Goal: Navigation & Orientation: Find specific page/section

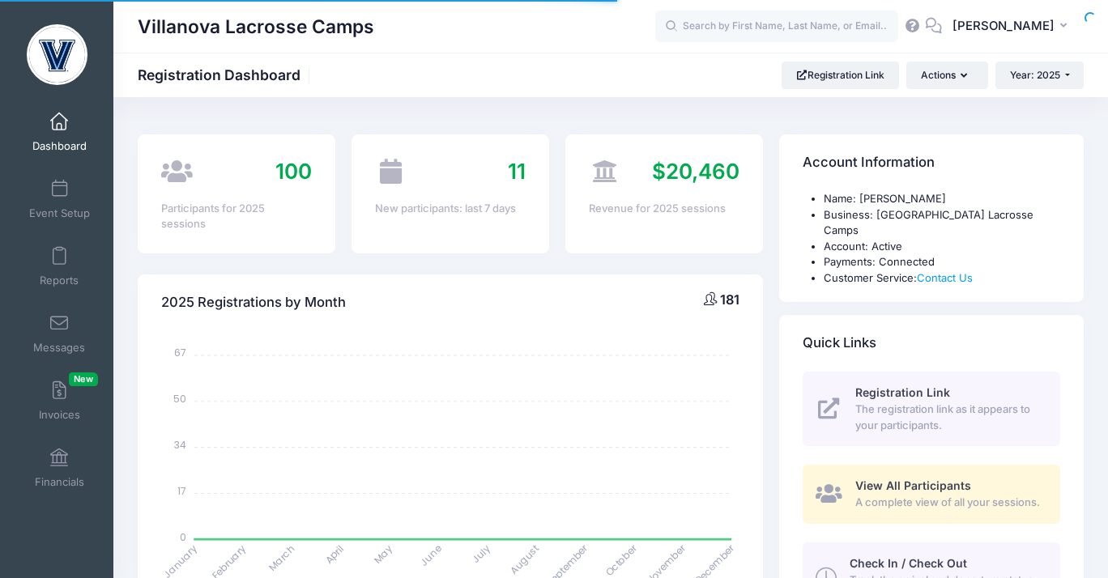
select select
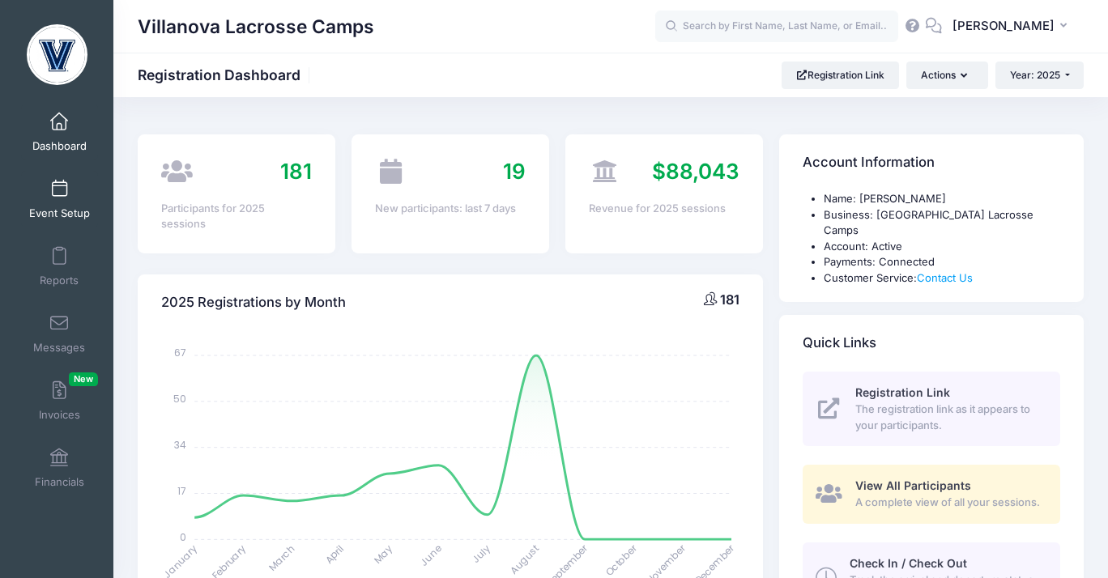
click at [59, 190] on span at bounding box center [59, 190] width 0 height 18
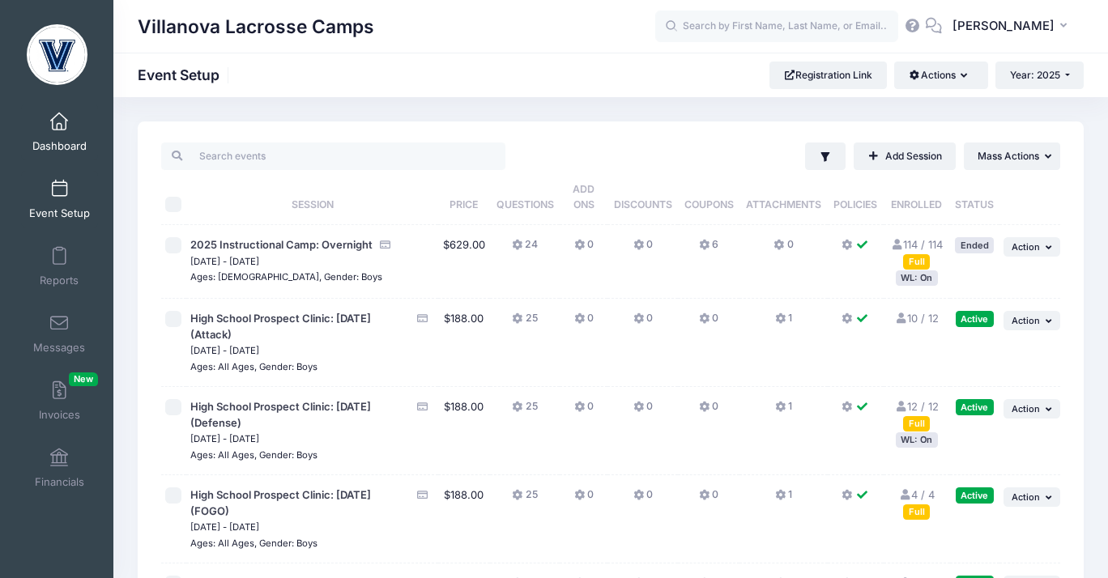
click at [71, 129] on link "Dashboard" at bounding box center [59, 132] width 77 height 57
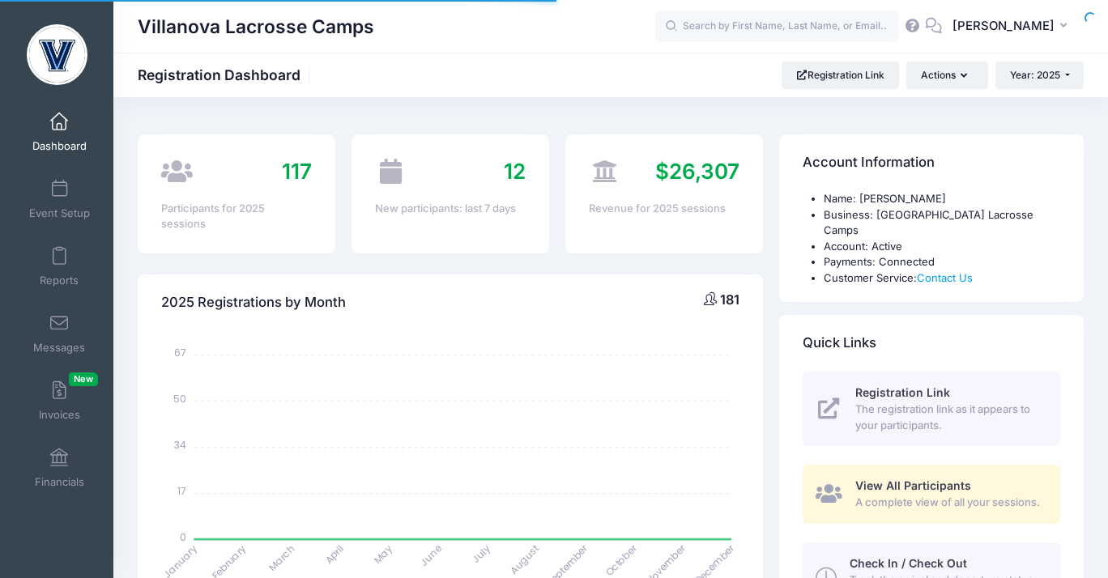
select select
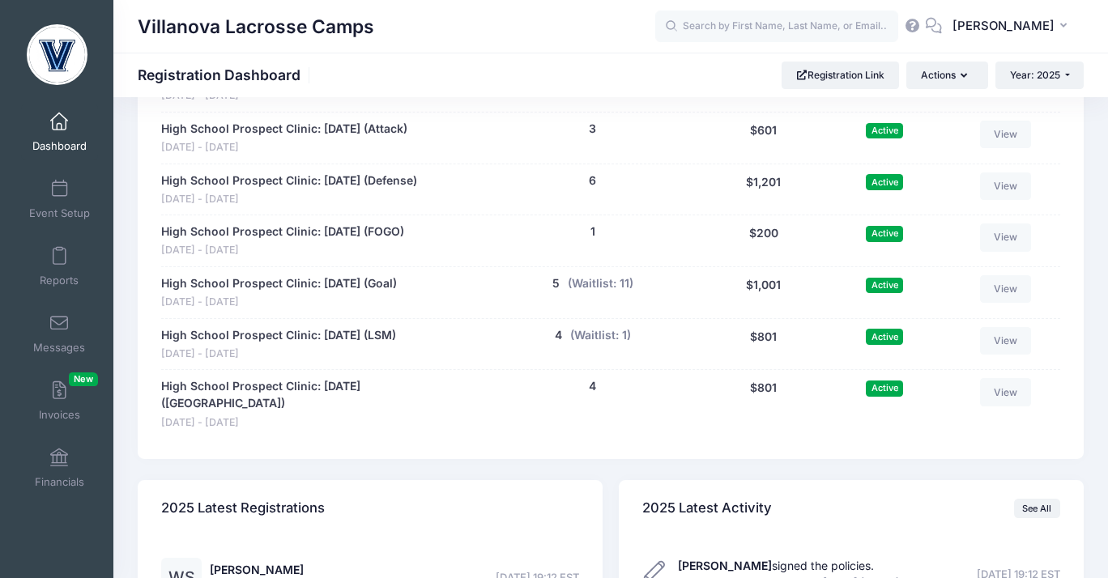
scroll to position [1136, 0]
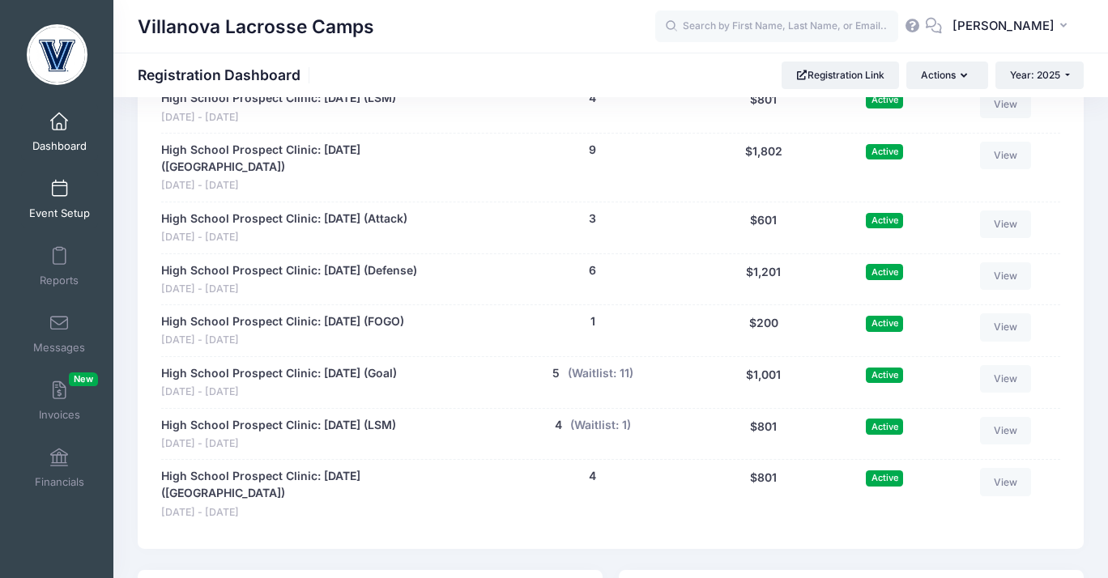
click at [61, 208] on span "Event Setup" at bounding box center [59, 214] width 61 height 14
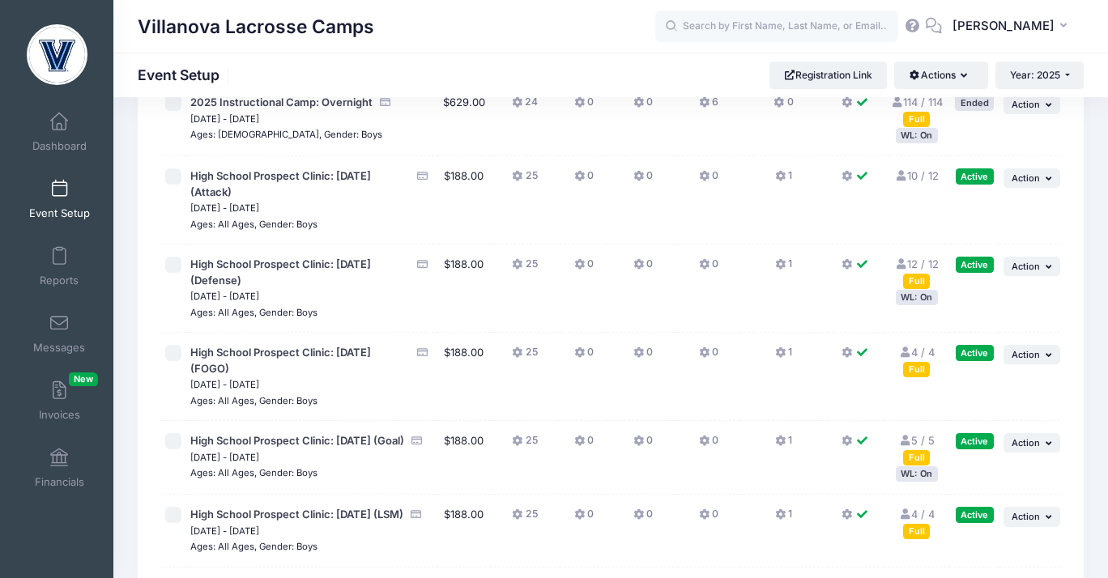
scroll to position [158, 0]
